Goal: Task Accomplishment & Management: Use online tool/utility

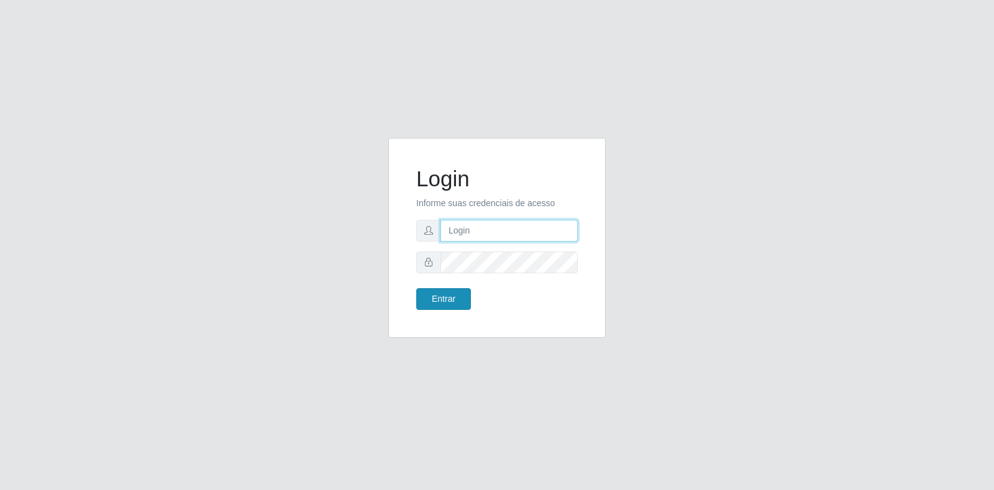
type input "[EMAIL_ADDRESS][DOMAIN_NAME]"
click at [455, 298] on button "Entrar" at bounding box center [443, 299] width 55 height 22
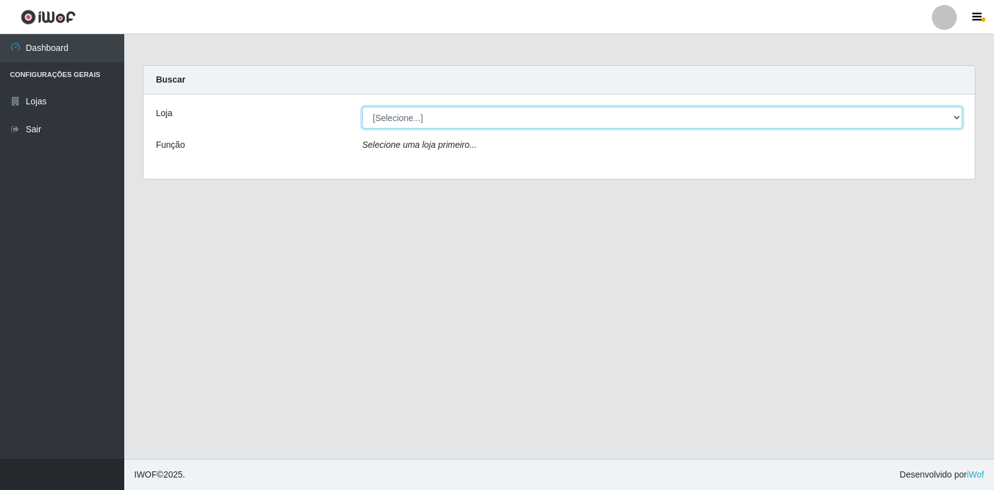
click at [628, 114] on select "[Selecione...] Atacado Vem - Loja 30 Laranjeiras Velha" at bounding box center [662, 118] width 600 height 22
select select "495"
click at [362, 107] on select "[Selecione...] Atacado Vem - Loja 30 Laranjeiras Velha" at bounding box center [662, 118] width 600 height 22
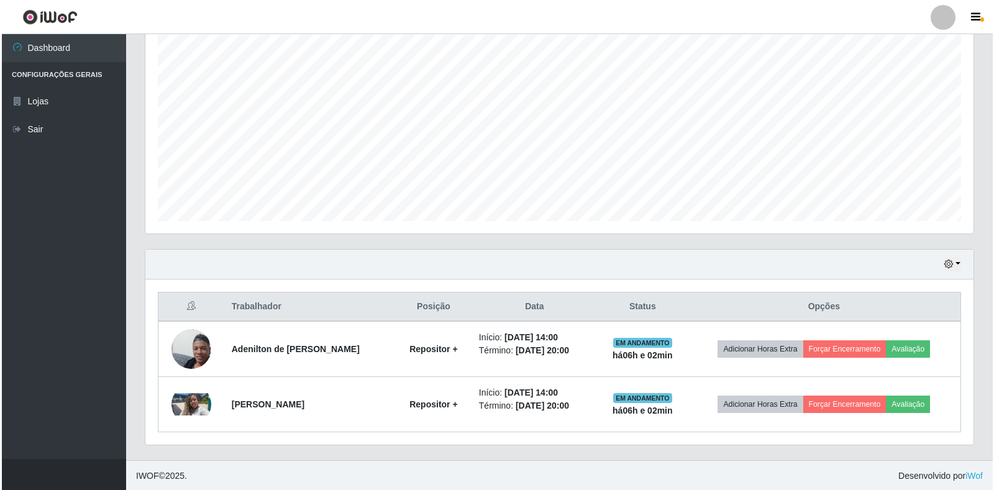
scroll to position [224, 0]
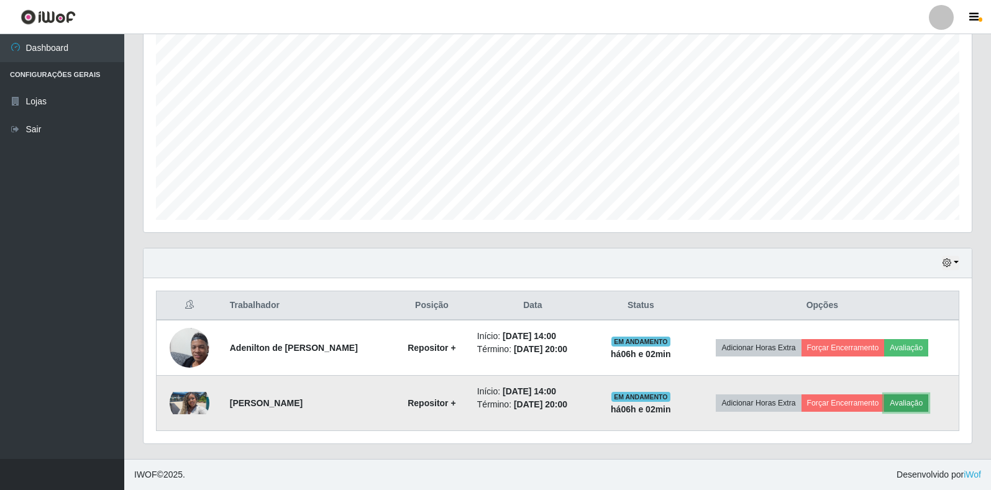
click at [900, 402] on button "Avaliação" at bounding box center [906, 402] width 44 height 17
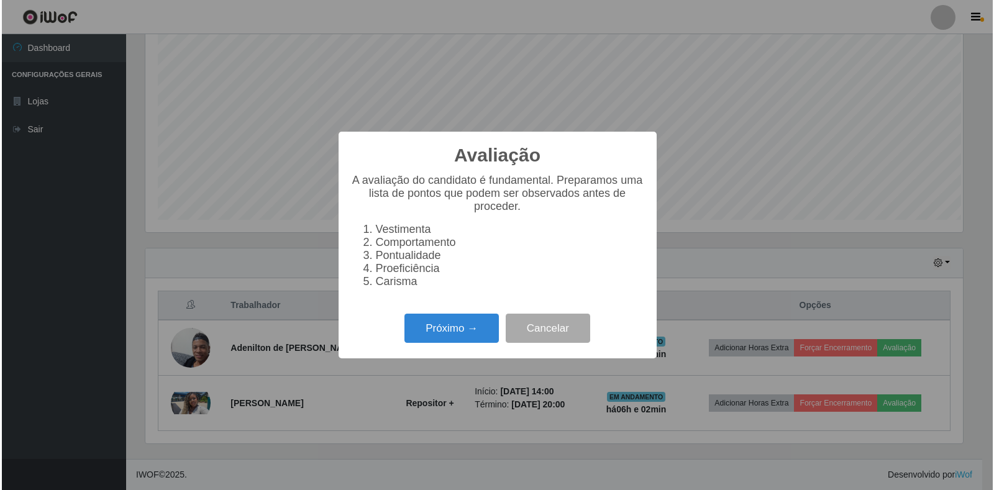
scroll to position [258, 820]
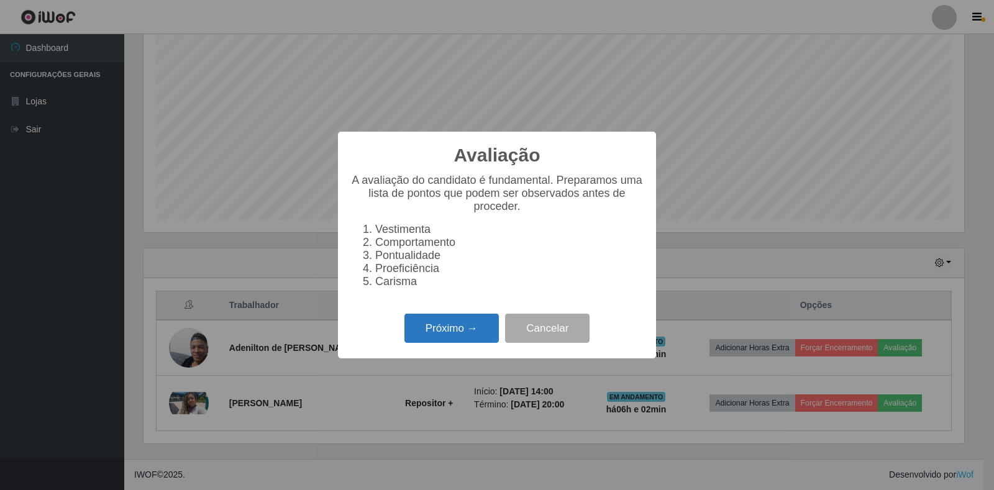
click at [460, 328] on button "Próximo →" at bounding box center [451, 328] width 94 height 29
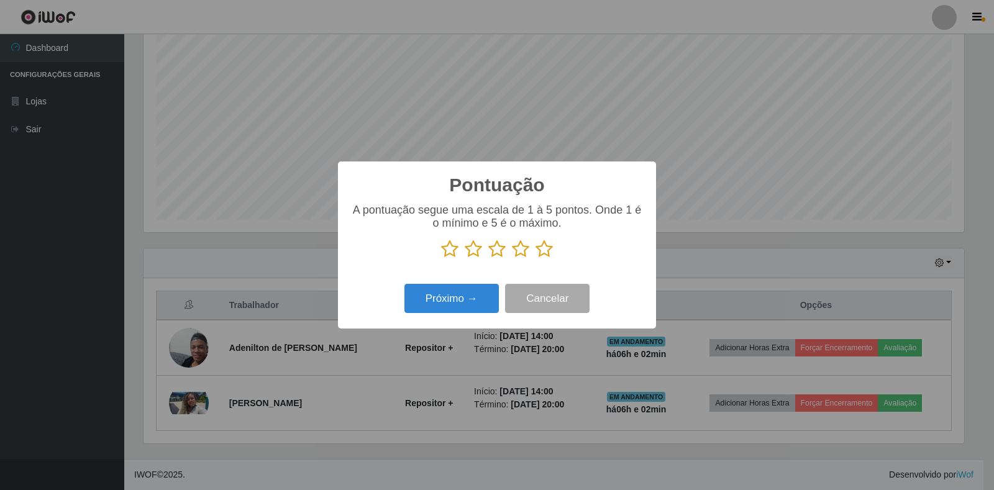
scroll to position [620855, 620293]
click at [537, 243] on icon at bounding box center [543, 249] width 17 height 19
click at [535, 258] on input "radio" at bounding box center [535, 258] width 0 height 0
click at [481, 294] on button "Próximo →" at bounding box center [451, 298] width 94 height 29
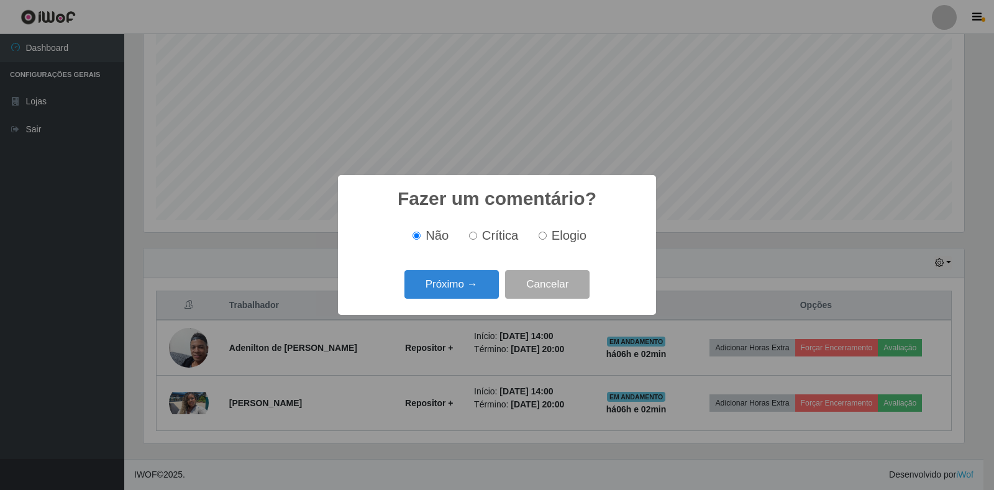
click at [481, 294] on button "Próximo →" at bounding box center [451, 284] width 94 height 29
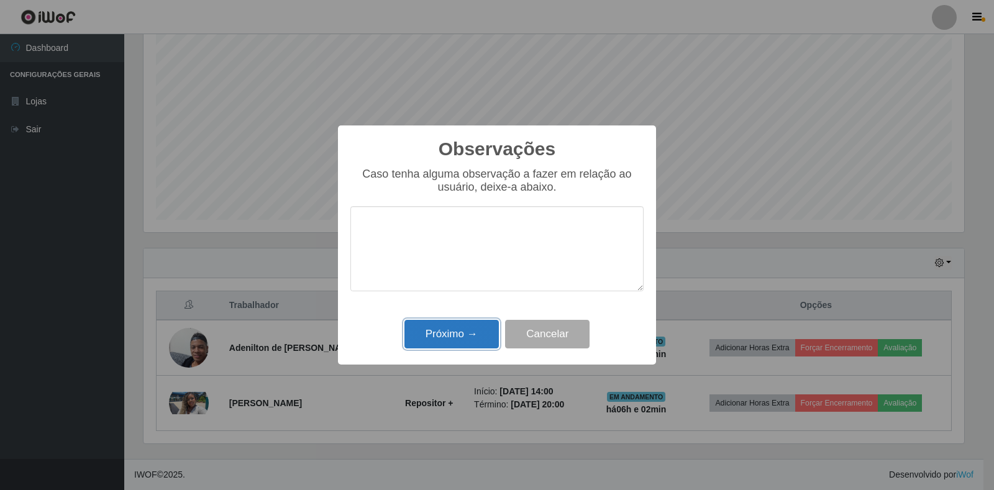
click at [474, 332] on button "Próximo →" at bounding box center [451, 334] width 94 height 29
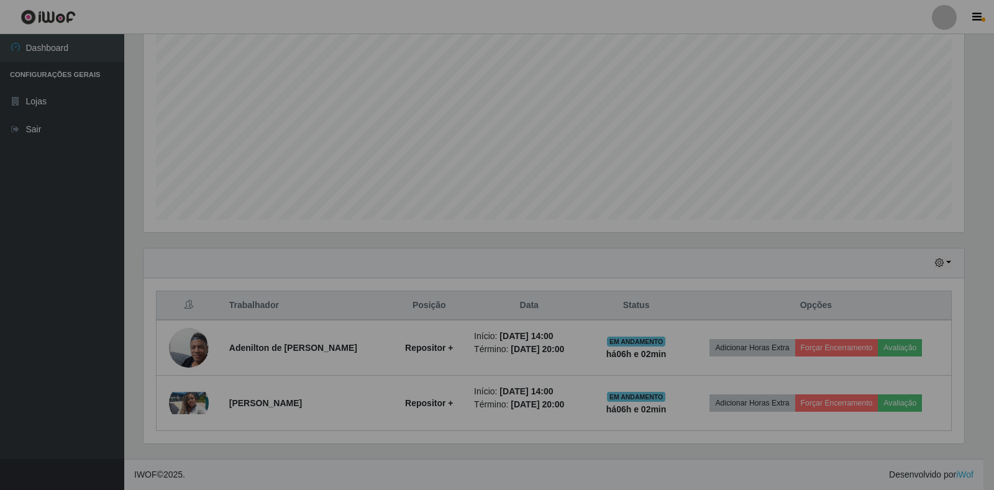
scroll to position [258, 828]
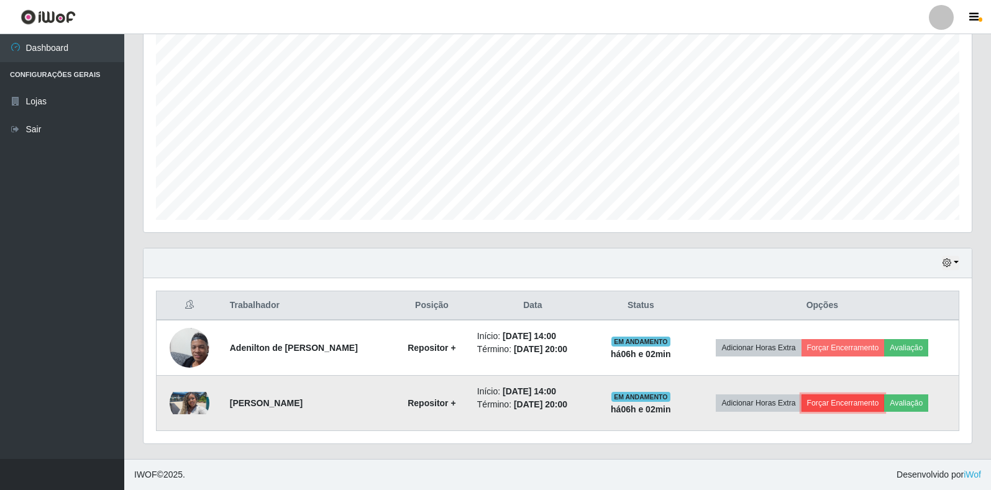
click at [845, 403] on button "Forçar Encerramento" at bounding box center [842, 402] width 83 height 17
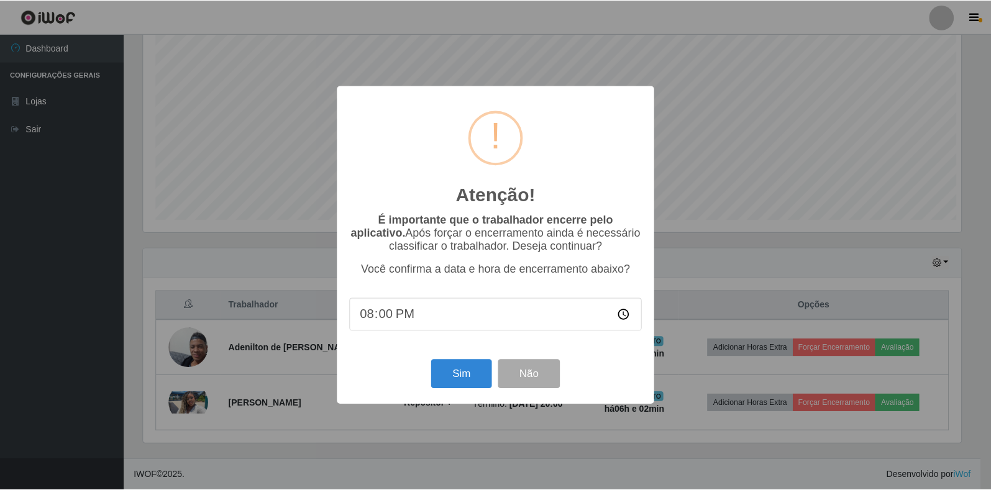
scroll to position [258, 820]
click at [482, 377] on button "Sim" at bounding box center [462, 374] width 60 height 29
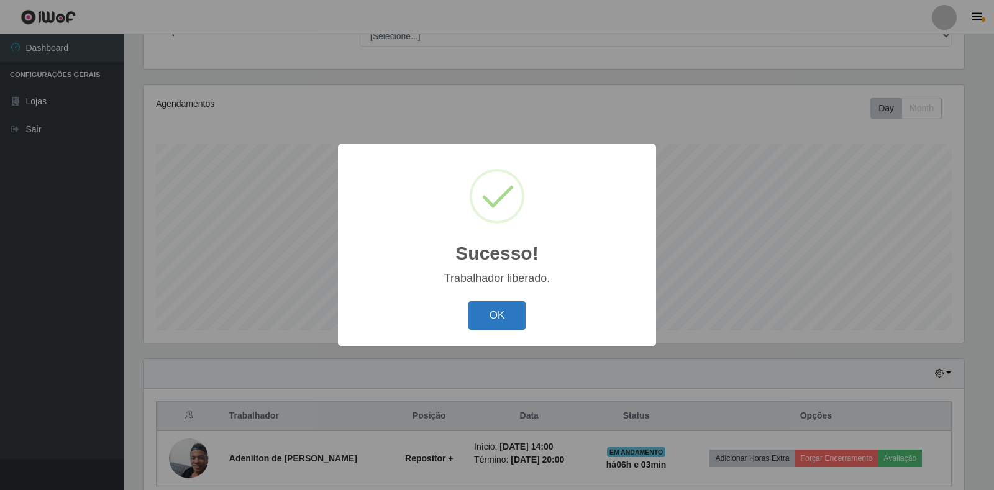
click at [508, 321] on button "OK" at bounding box center [497, 315] width 58 height 29
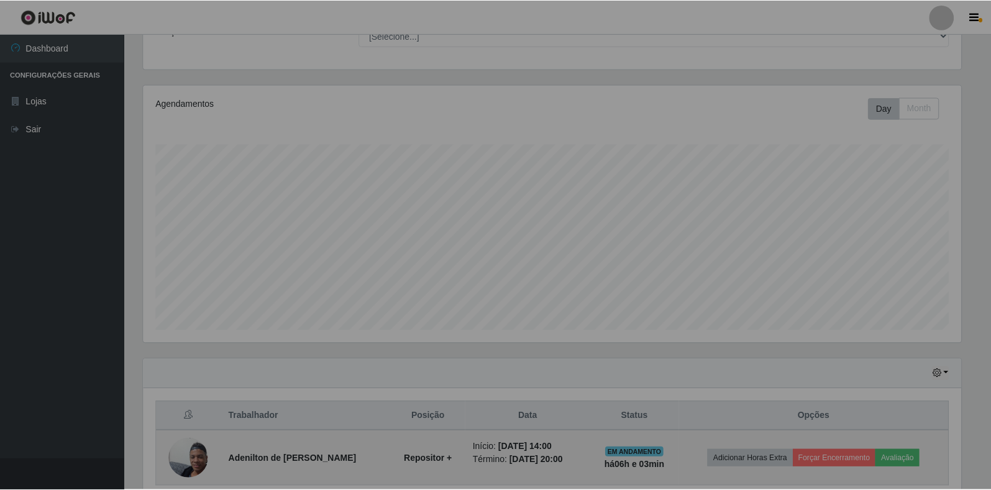
scroll to position [258, 828]
